Goal: Information Seeking & Learning: Learn about a topic

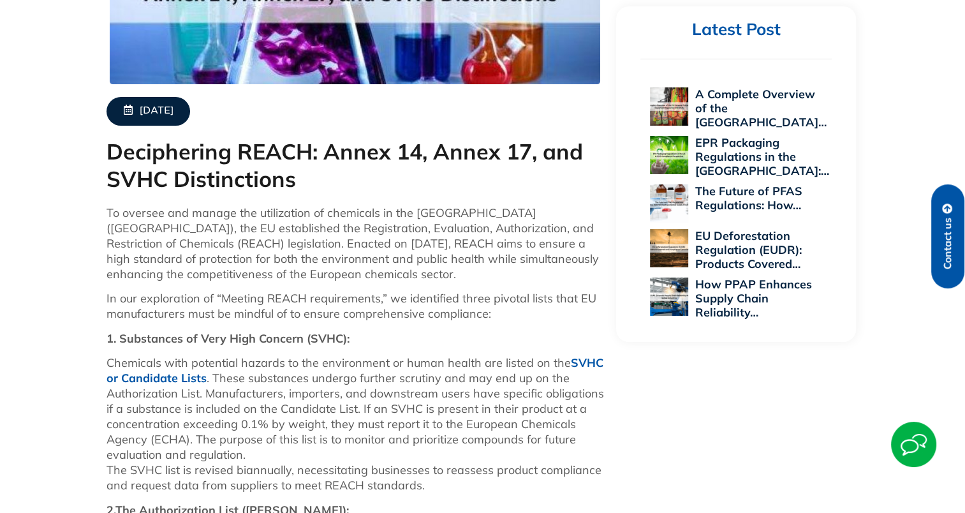
scroll to position [642, 0]
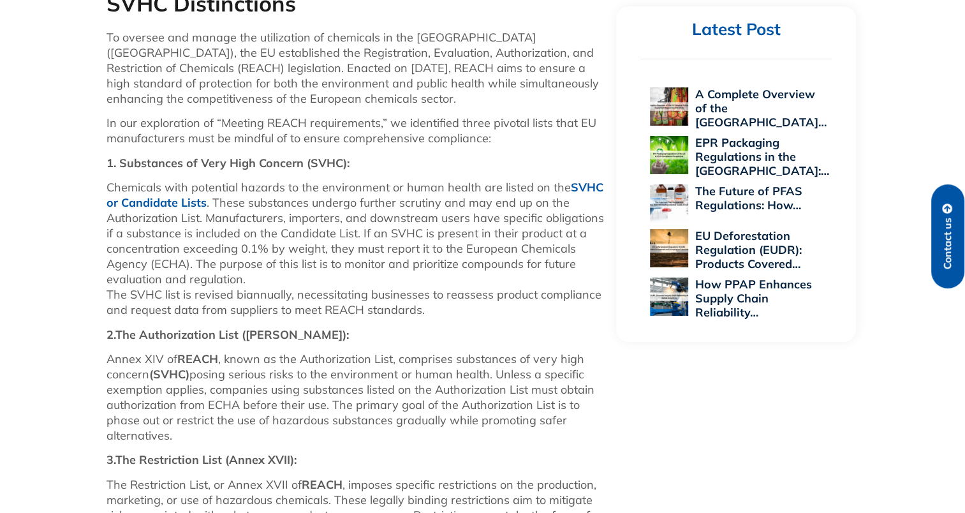
click at [582, 189] on link "SVHC or Candidate Lists" at bounding box center [355, 195] width 497 height 30
